Goal: Navigation & Orientation: Find specific page/section

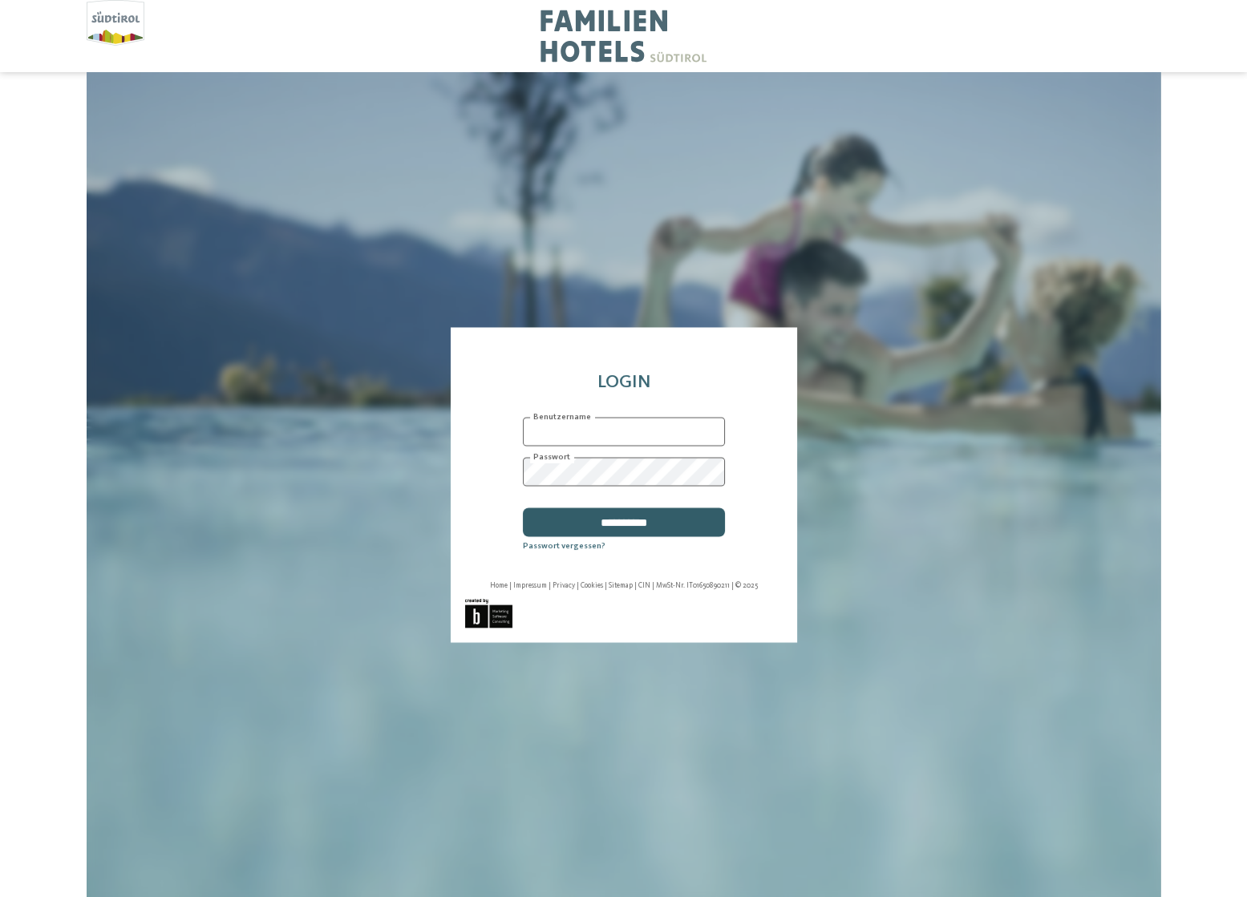
type input "**********"
click at [680, 528] on input "**********" at bounding box center [623, 522] width 202 height 29
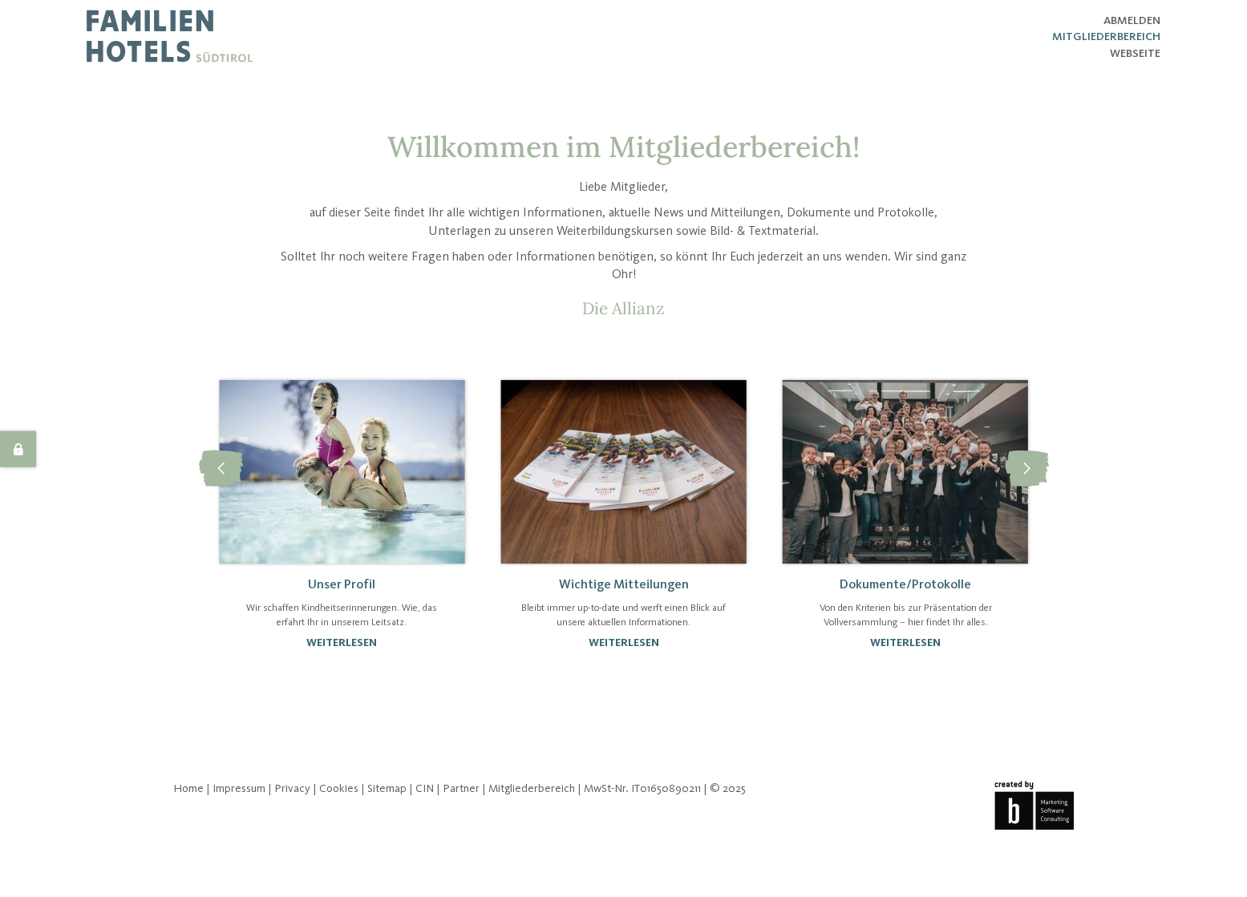
click at [1081, 37] on span "Mitgliederbereich" at bounding box center [1106, 36] width 108 height 11
click at [1041, 474] on icon at bounding box center [1026, 469] width 44 height 36
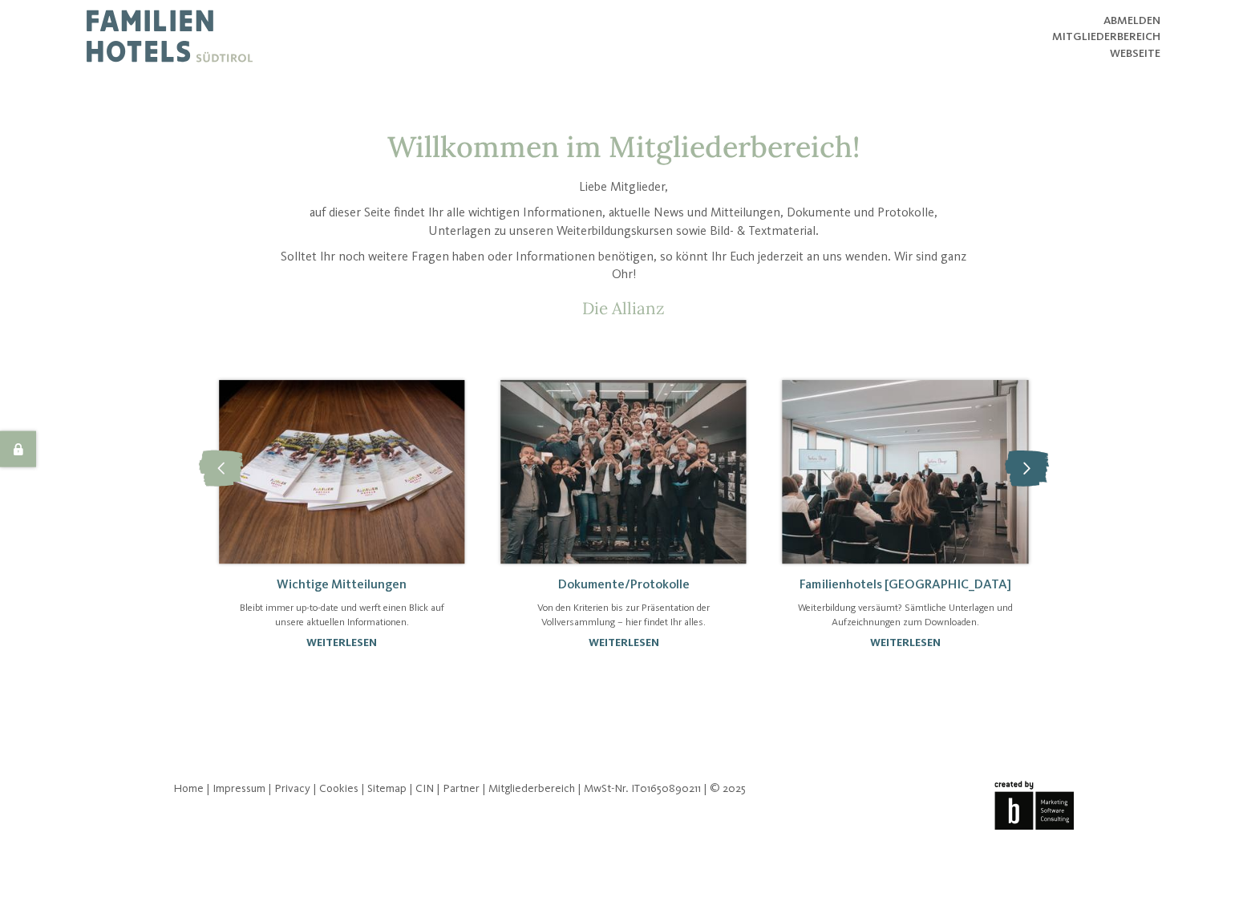
click at [1041, 473] on icon at bounding box center [1026, 469] width 44 height 36
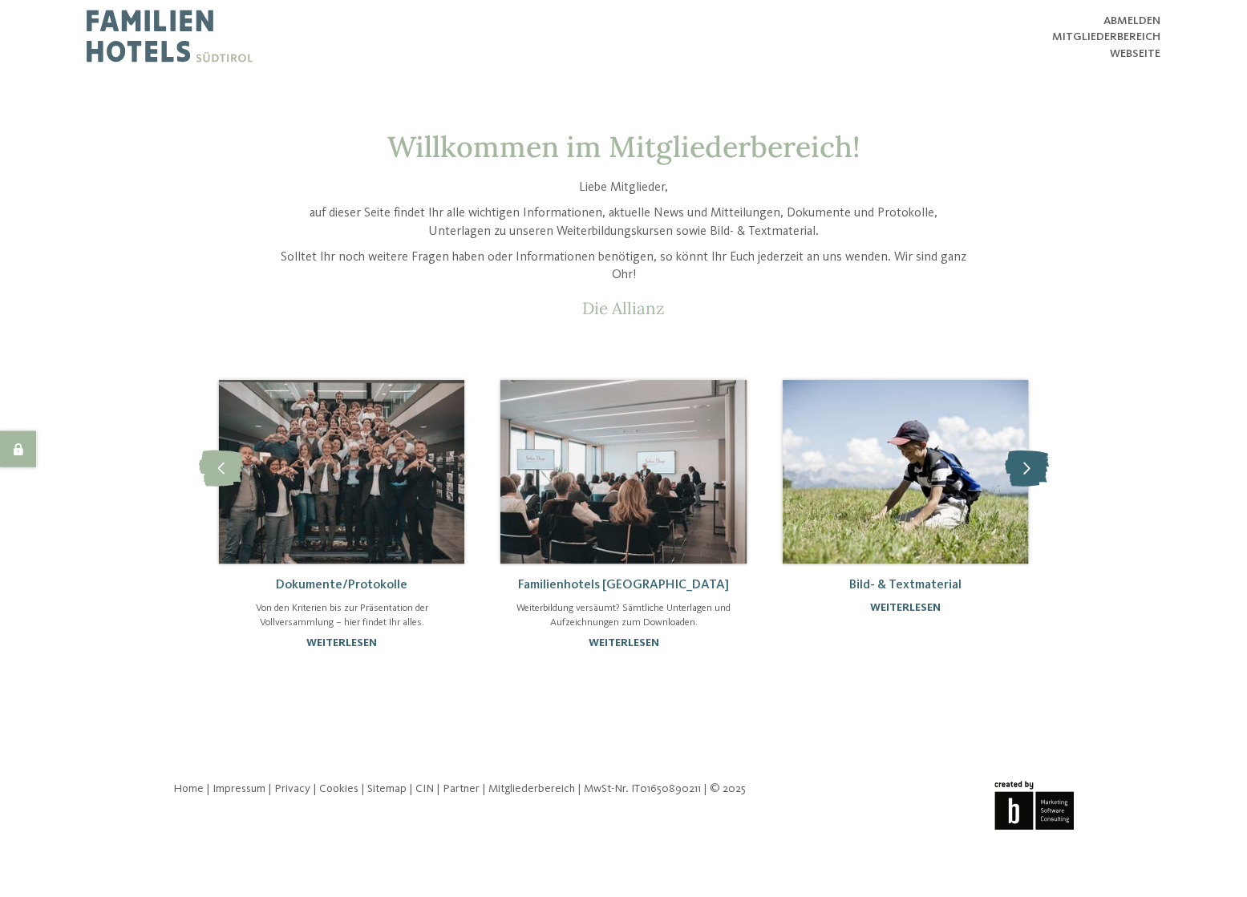
click at [1041, 473] on icon at bounding box center [1026, 469] width 44 height 36
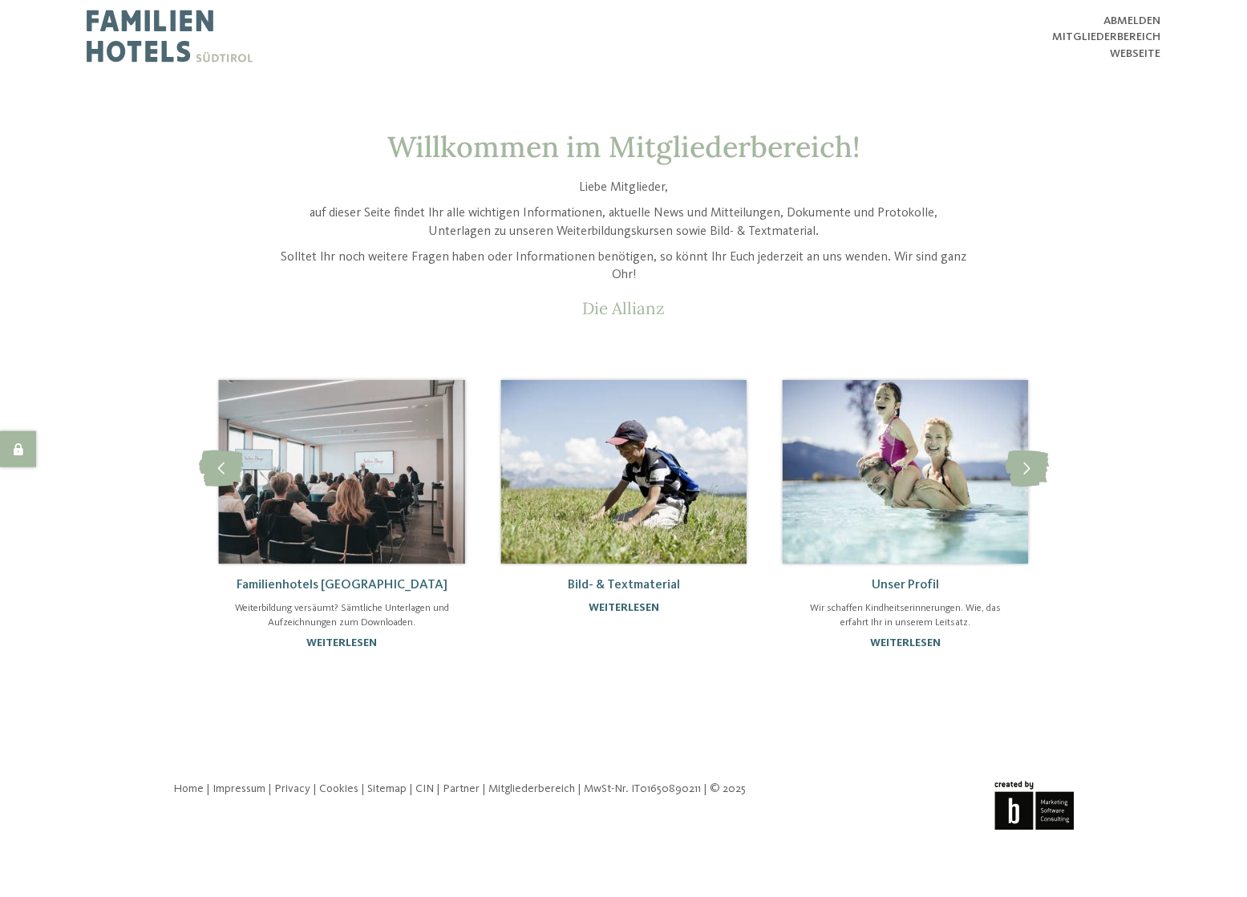
click at [636, 601] on div "weiterlesen" at bounding box center [623, 608] width 216 height 14
click at [635, 605] on link "weiterlesen" at bounding box center [623, 607] width 71 height 11
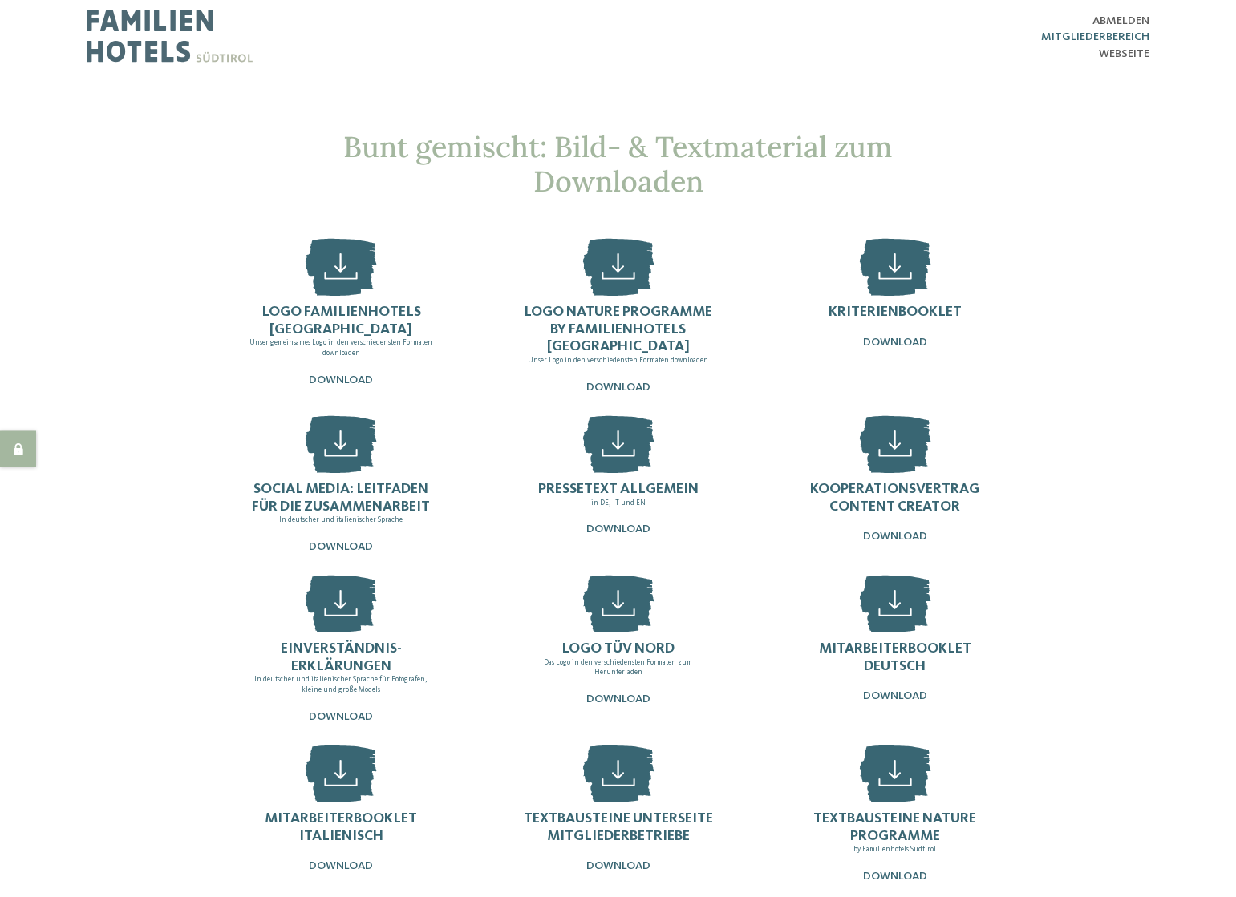
click at [1078, 36] on span "Mitgliederbereich" at bounding box center [1095, 36] width 108 height 11
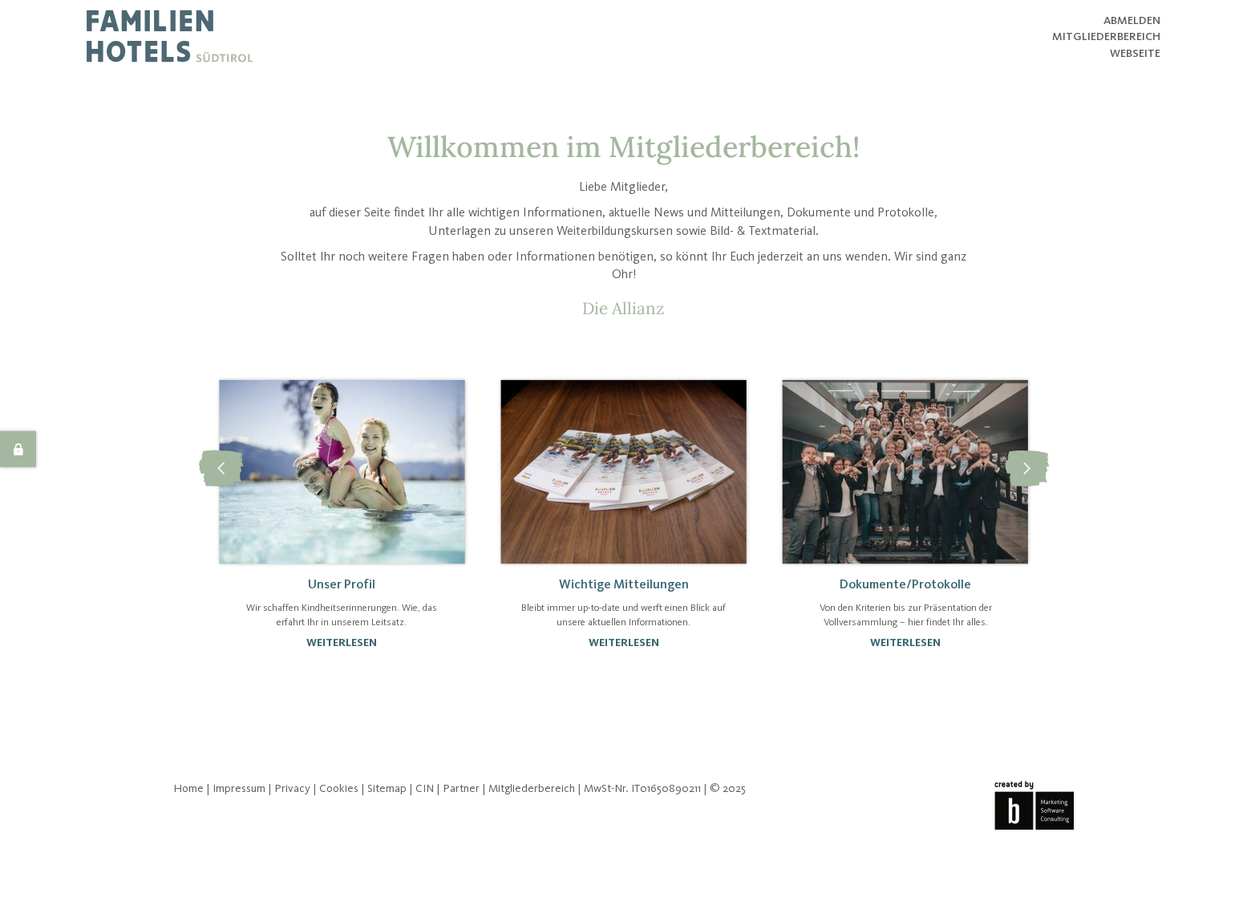
click at [317, 633] on div "Unser Profil Wir schaffen Kindheitserinnerungen. Wie, das erfahrt Ihr in unsere…" at bounding box center [341, 614] width 245 height 101
click at [321, 639] on link "weiterlesen" at bounding box center [341, 642] width 71 height 11
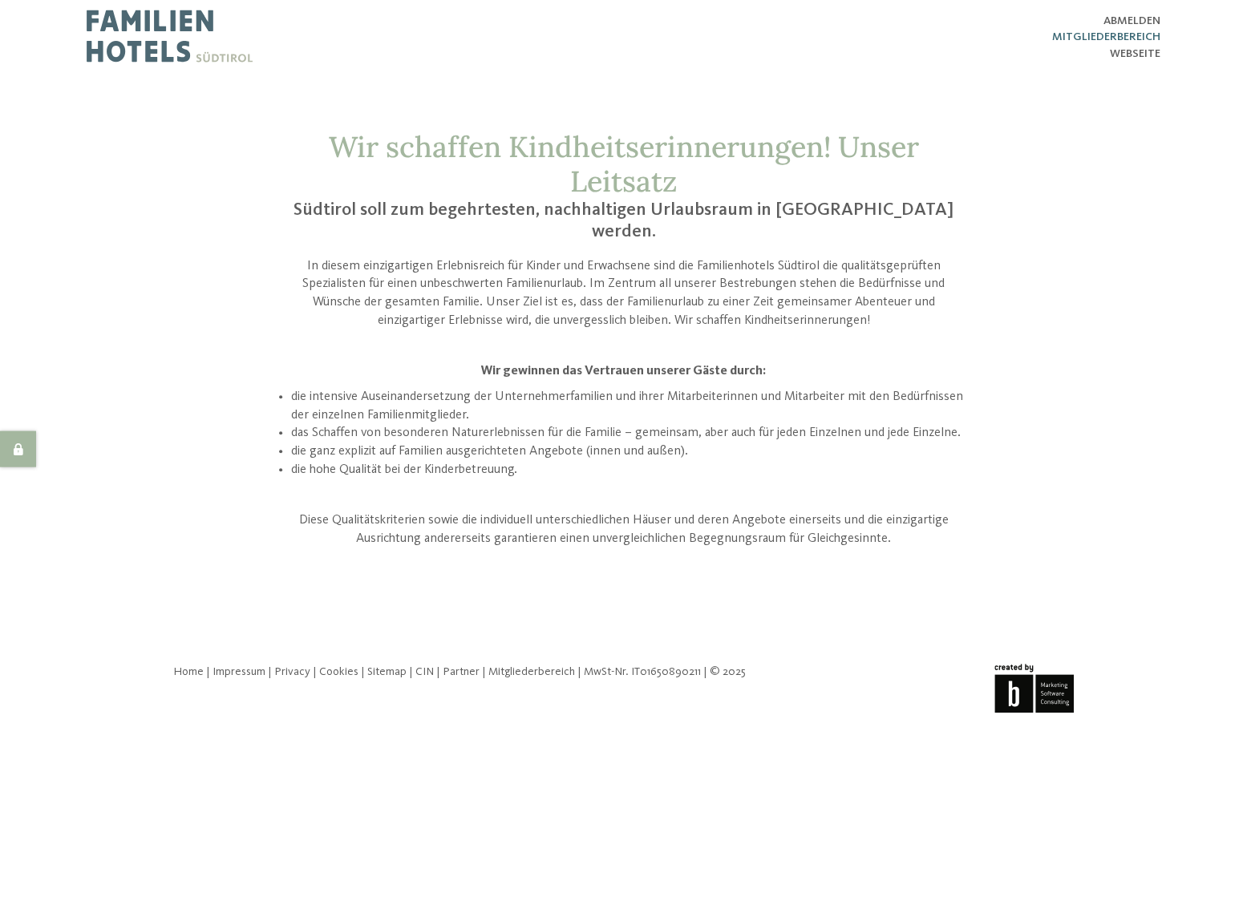
click at [1113, 37] on span "Mitgliederbereich" at bounding box center [1106, 36] width 108 height 11
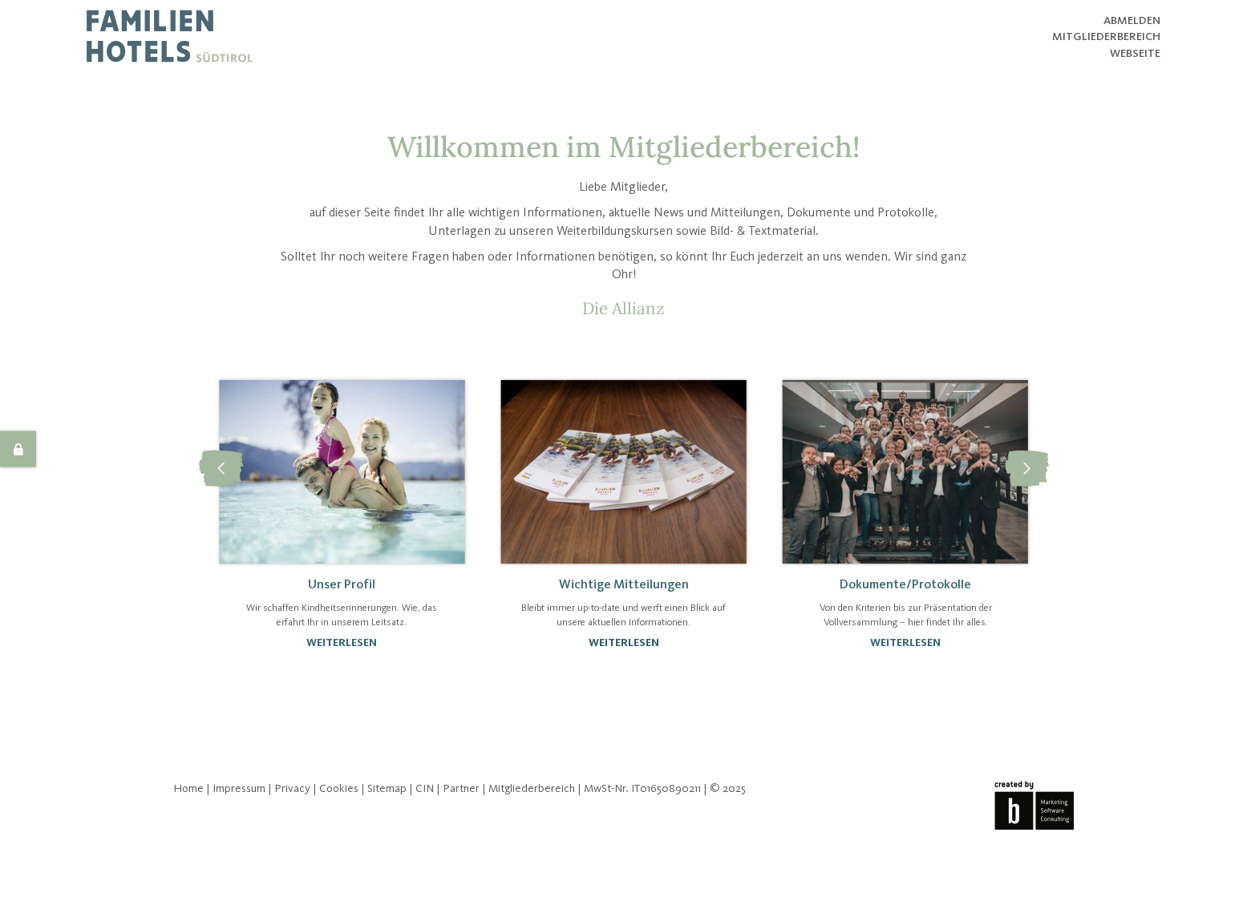
click at [629, 638] on link "weiterlesen" at bounding box center [623, 642] width 71 height 11
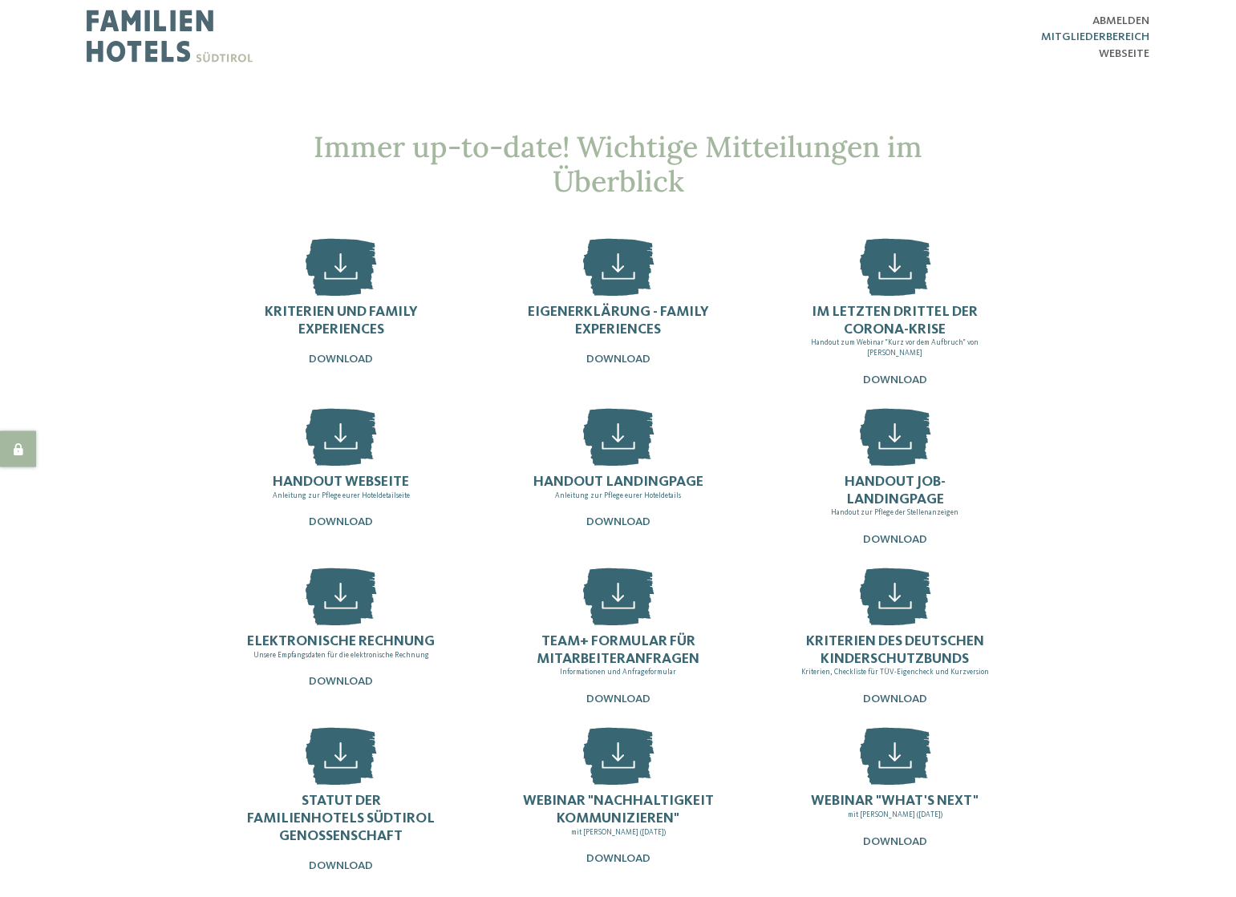
click at [1080, 34] on span "Mitgliederbereich" at bounding box center [1095, 36] width 108 height 11
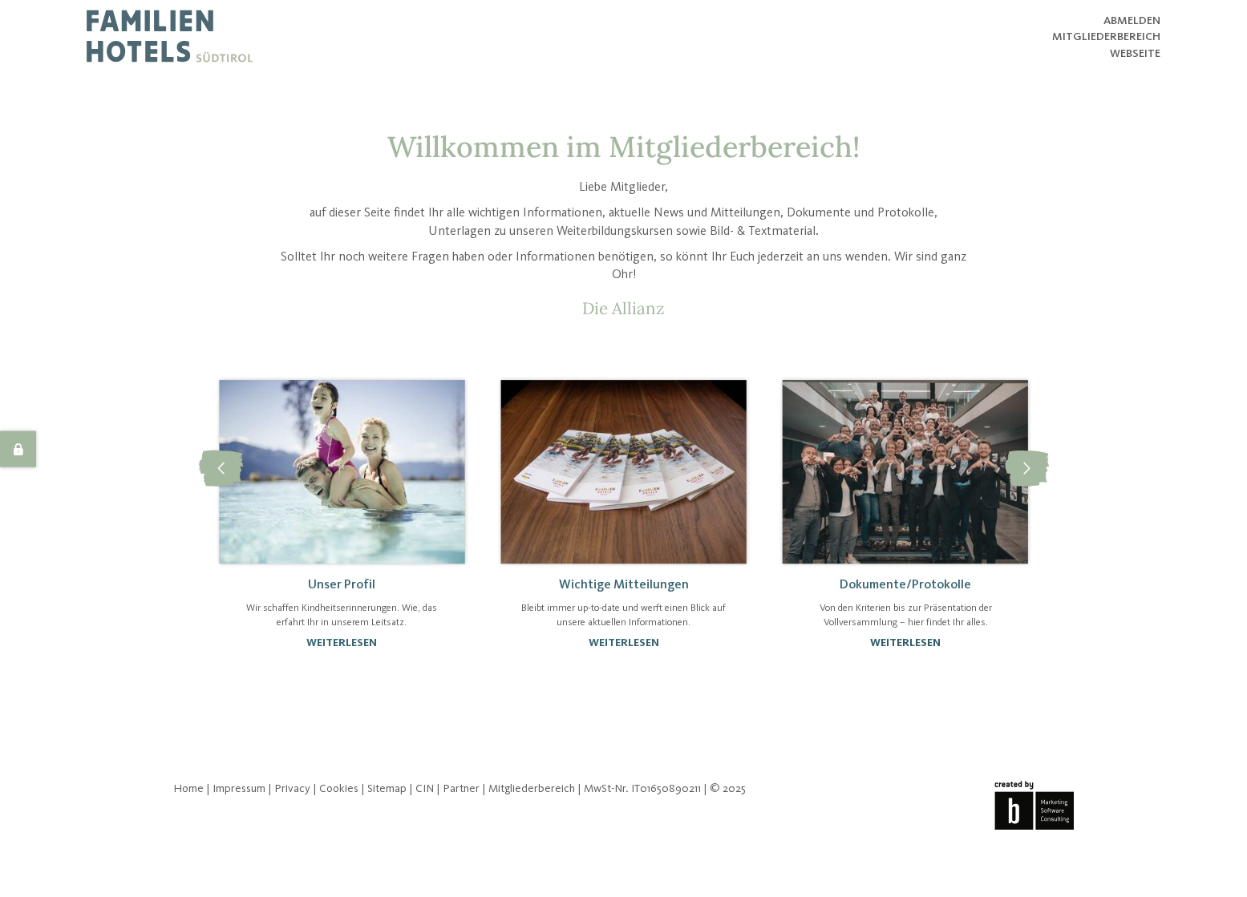
click at [898, 642] on link "weiterlesen" at bounding box center [905, 642] width 71 height 11
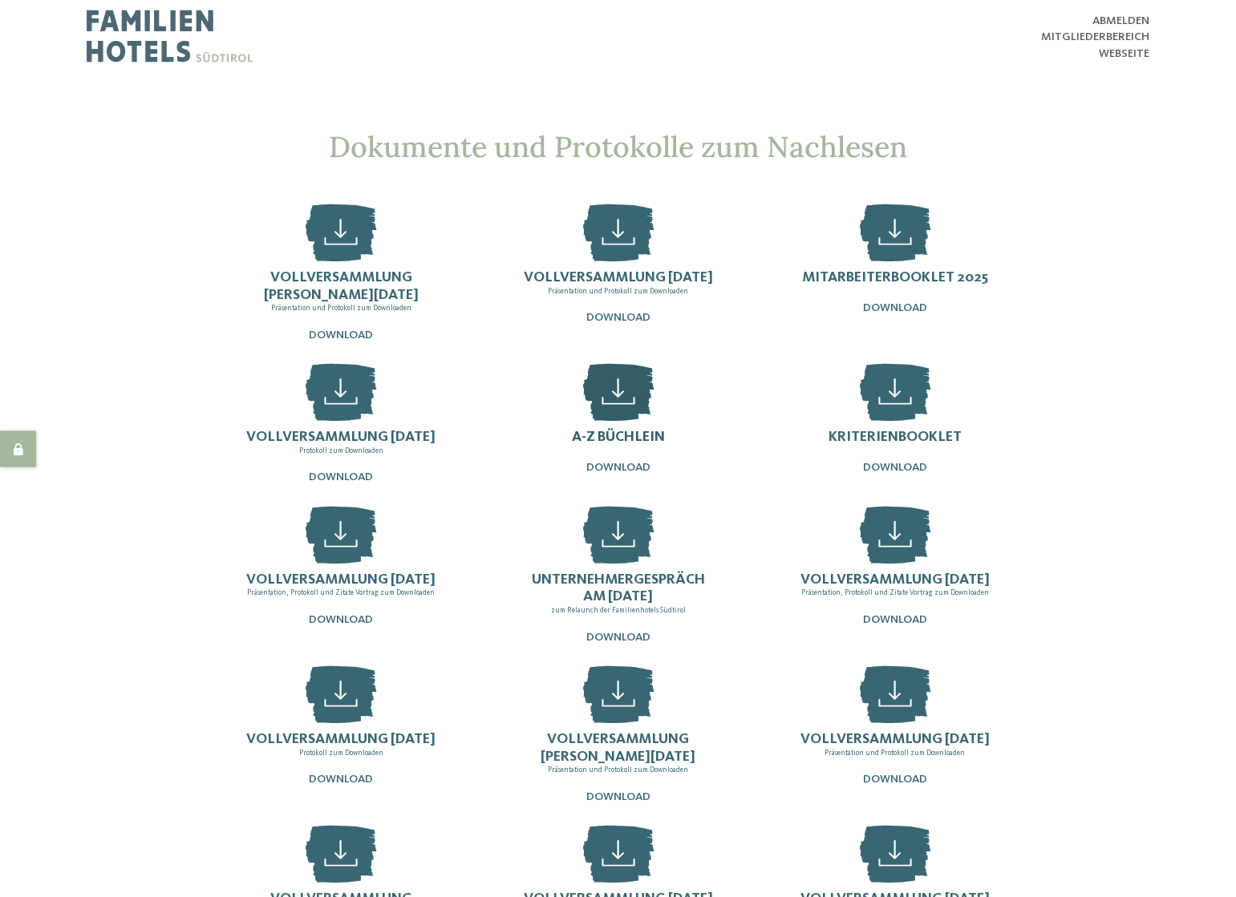
click at [626, 406] on icon at bounding box center [617, 392] width 71 height 59
